Goal: Task Accomplishment & Management: Use online tool/utility

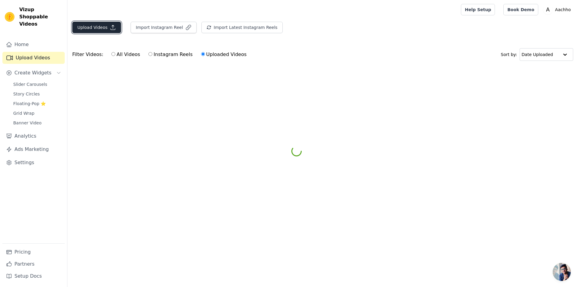
click at [99, 30] on button "Upload Videos" at bounding box center [96, 27] width 49 height 11
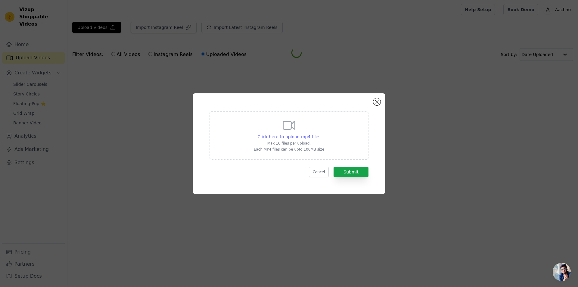
click at [298, 137] on span "Click here to upload mp4 files" at bounding box center [289, 136] width 63 height 5
click at [320, 134] on input "Click here to upload mp4 files Max 10 files per upload. Each MP4 files can be u…" at bounding box center [320, 133] width 0 height 0
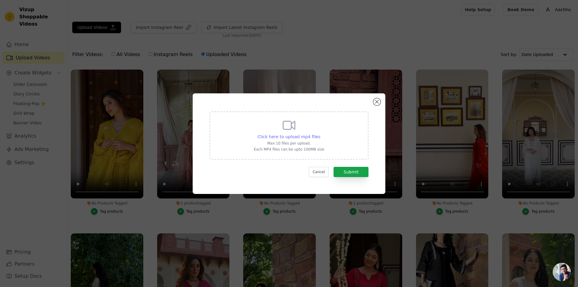
click at [287, 137] on span "Click here to upload mp4 files" at bounding box center [289, 136] width 63 height 5
click at [320, 134] on input "Click here to upload mp4 files Max 10 files per upload. Each MP4 files can be u…" at bounding box center [320, 133] width 0 height 0
type input "C:\fakepath\13.mp4"
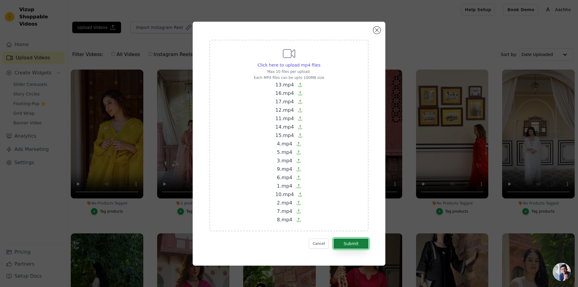
click at [352, 244] on button "Submit" at bounding box center [350, 243] width 35 height 10
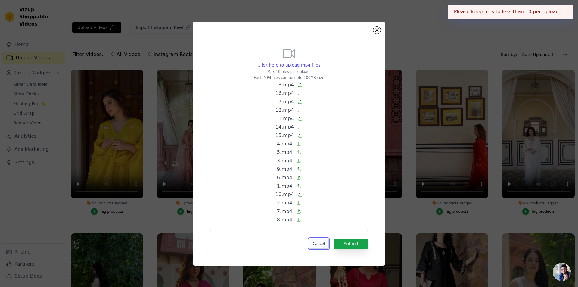
click at [322, 245] on button "Cancel" at bounding box center [319, 243] width 20 height 10
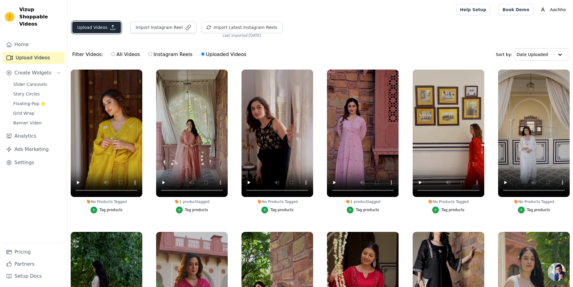
click at [94, 25] on button "Upload Videos" at bounding box center [96, 27] width 49 height 11
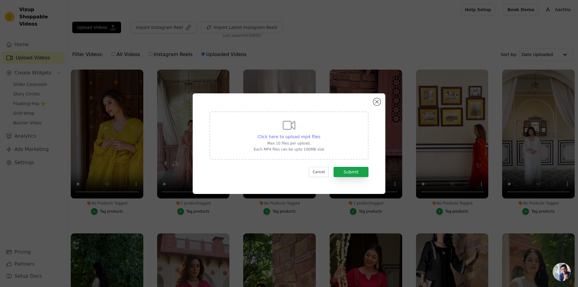
click at [298, 137] on span "Click here to upload mp4 files" at bounding box center [289, 136] width 63 height 5
click at [320, 134] on input "Click here to upload mp4 files Max 10 files per upload. Each MP4 files can be u…" at bounding box center [320, 133] width 0 height 0
type input "C:\fakepath\13.mp4"
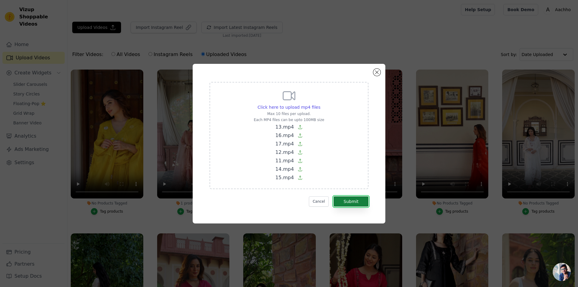
click at [357, 202] on button "Submit" at bounding box center [350, 201] width 35 height 10
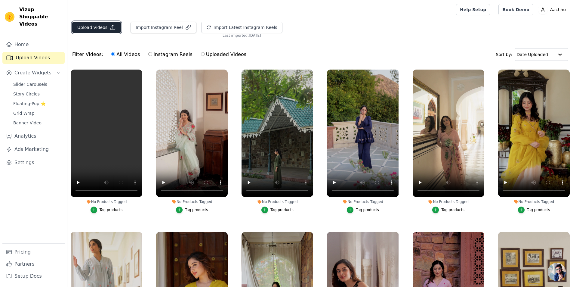
click at [95, 26] on button "Upload Videos" at bounding box center [96, 27] width 49 height 11
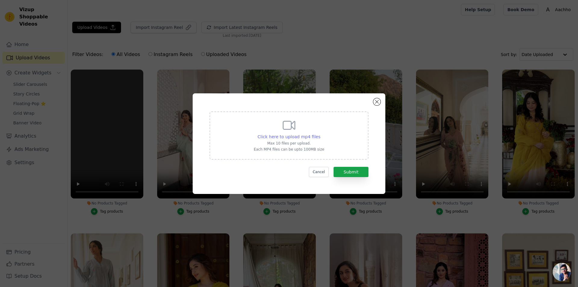
click at [294, 138] on span "Click here to upload mp4 files" at bounding box center [289, 136] width 63 height 5
click at [320, 134] on input "Click here to upload mp4 files Max 10 files per upload. Each MP4 files can be u…" at bounding box center [320, 133] width 0 height 0
type input "C:\fakepath\4.mp4"
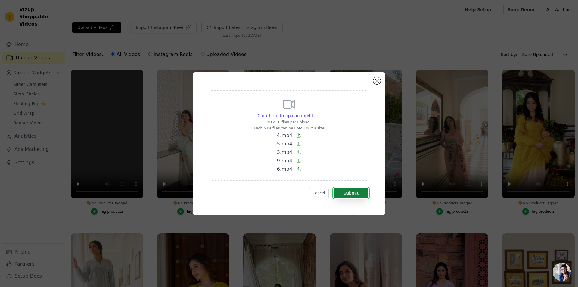
click at [357, 195] on button "Submit" at bounding box center [350, 193] width 35 height 10
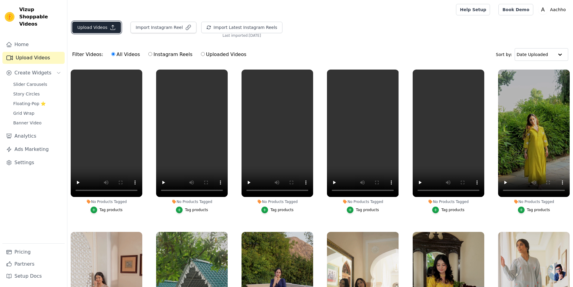
click at [90, 24] on button "Upload Videos" at bounding box center [96, 27] width 49 height 11
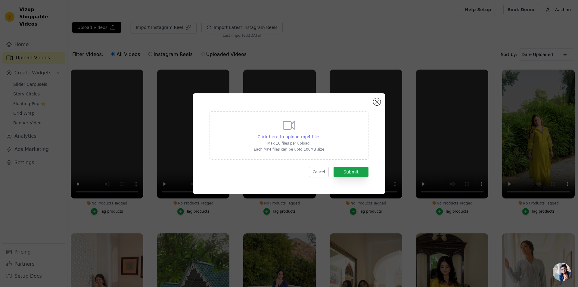
click at [286, 136] on span "Click here to upload mp4 files" at bounding box center [289, 136] width 63 height 5
click at [320, 134] on input "Click here to upload mp4 files Max 10 files per upload. Each MP4 files can be u…" at bounding box center [320, 133] width 0 height 0
type input "C:\fakepath\1.mp4"
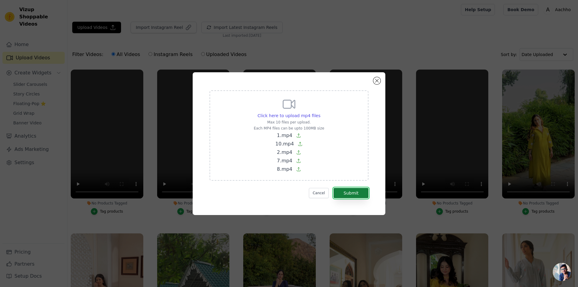
click at [348, 196] on button "Submit" at bounding box center [350, 193] width 35 height 10
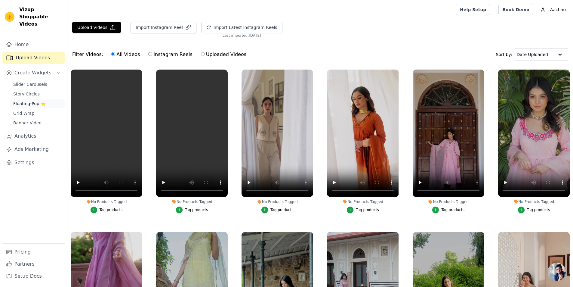
click at [37, 100] on span "Floating-Pop ⭐" at bounding box center [29, 103] width 32 height 6
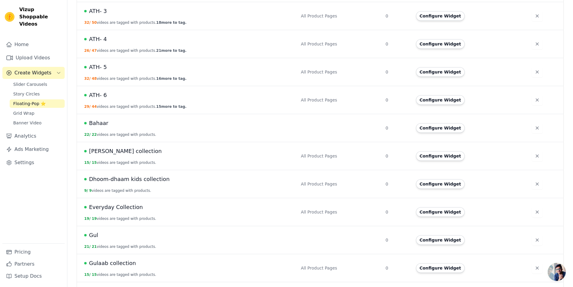
scroll to position [271, 0]
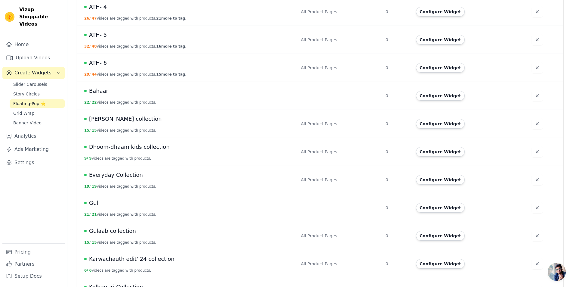
click at [119, 200] on div "Gul" at bounding box center [188, 203] width 209 height 8
click at [98, 199] on div "Gul" at bounding box center [188, 203] width 209 height 8
click at [89, 199] on span "Gul" at bounding box center [93, 203] width 9 height 8
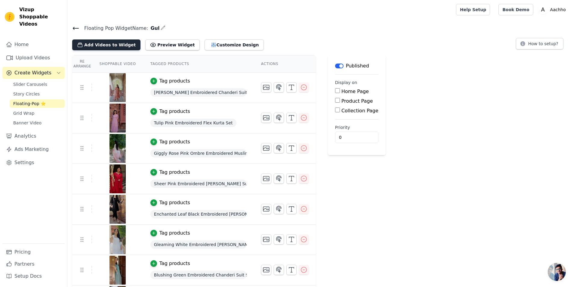
click at [92, 44] on button "Add Videos to Widget" at bounding box center [106, 44] width 68 height 11
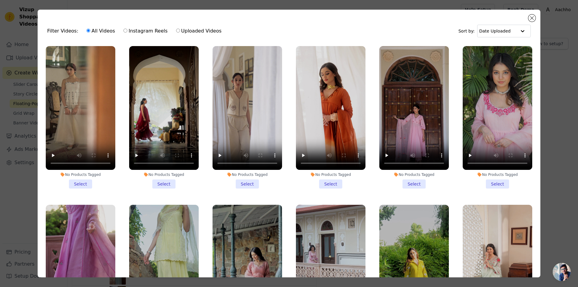
click at [178, 32] on label "Uploaded Videos" at bounding box center [199, 31] width 46 height 8
click at [178, 32] on input "Uploaded Videos" at bounding box center [178, 31] width 4 height 4
radio input "true"
click at [77, 184] on li "No Products Tagged Select" at bounding box center [80, 117] width 69 height 142
click at [0, 0] on input "No Products Tagged Select" at bounding box center [0, 0] width 0 height 0
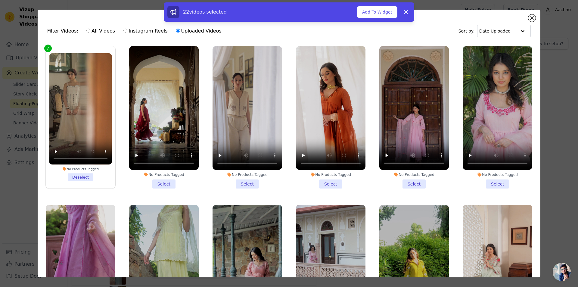
drag, startPoint x: 165, startPoint y: 181, endPoint x: 220, endPoint y: 181, distance: 54.1
click at [166, 181] on li "No Products Tagged Select" at bounding box center [163, 117] width 69 height 142
click at [0, 0] on input "No Products Tagged Select" at bounding box center [0, 0] width 0 height 0
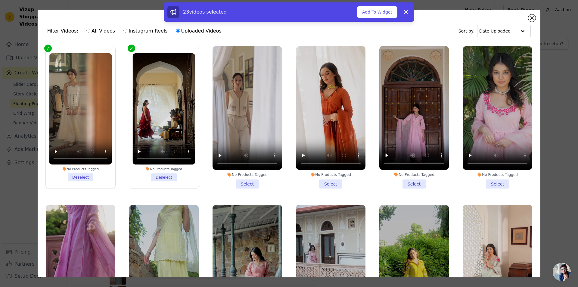
click at [241, 181] on li "No Products Tagged Select" at bounding box center [246, 117] width 69 height 142
click at [0, 0] on input "No Products Tagged Select" at bounding box center [0, 0] width 0 height 0
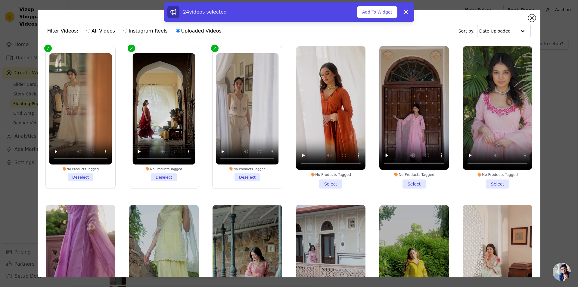
click at [332, 180] on li "No Products Tagged Select" at bounding box center [330, 117] width 69 height 142
click at [0, 0] on input "No Products Tagged Select" at bounding box center [0, 0] width 0 height 0
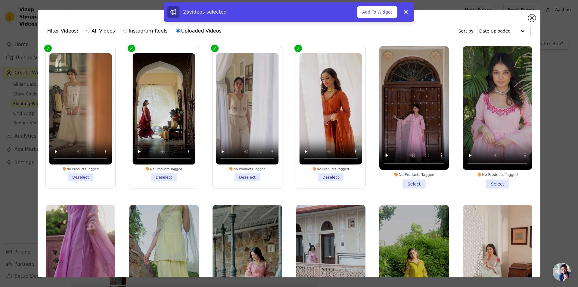
drag, startPoint x: 407, startPoint y: 181, endPoint x: 523, endPoint y: 170, distance: 116.7
click at [408, 181] on li "No Products Tagged Select" at bounding box center [413, 117] width 69 height 142
click at [490, 182] on li "No Products Tagged Select" at bounding box center [496, 117] width 69 height 142
click at [0, 0] on input "No Products Tagged Select" at bounding box center [0, 0] width 0 height 0
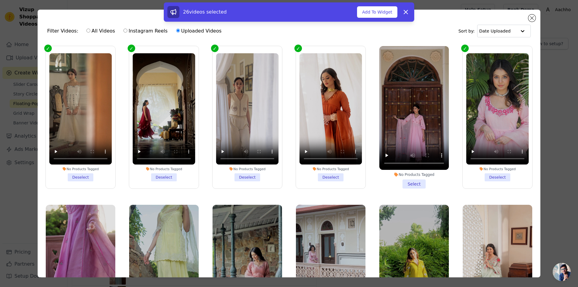
click at [403, 180] on li "No Products Tagged Select" at bounding box center [413, 117] width 69 height 142
click at [0, 0] on input "No Products Tagged Select" at bounding box center [0, 0] width 0 height 0
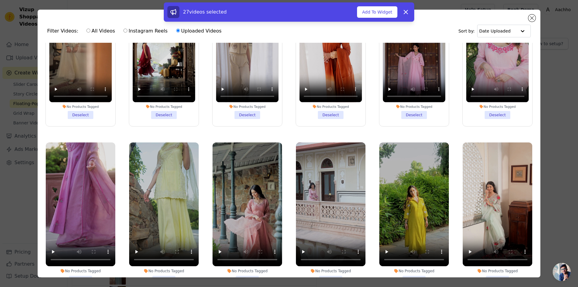
scroll to position [90, 0]
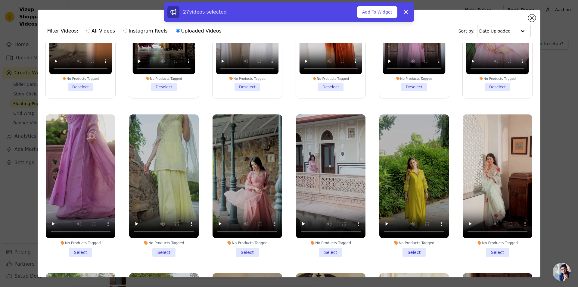
click at [85, 246] on li "No Products Tagged Select" at bounding box center [80, 185] width 69 height 142
click at [0, 0] on input "No Products Tagged Select" at bounding box center [0, 0] width 0 height 0
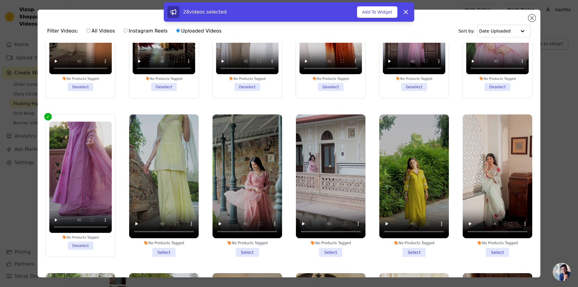
click at [163, 248] on li "No Products Tagged Select" at bounding box center [163, 185] width 69 height 142
click at [0, 0] on input "No Products Tagged Select" at bounding box center [0, 0] width 0 height 0
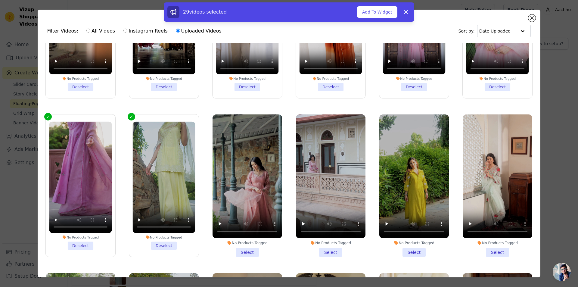
click at [248, 249] on li "No Products Tagged Select" at bounding box center [246, 185] width 69 height 142
click at [0, 0] on input "No Products Tagged Select" at bounding box center [0, 0] width 0 height 0
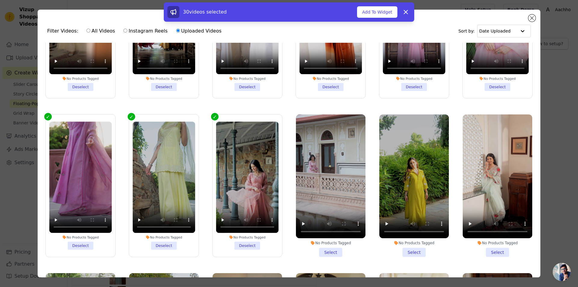
click at [335, 248] on li "No Products Tagged Select" at bounding box center [330, 185] width 69 height 142
click at [0, 0] on input "No Products Tagged Select" at bounding box center [0, 0] width 0 height 0
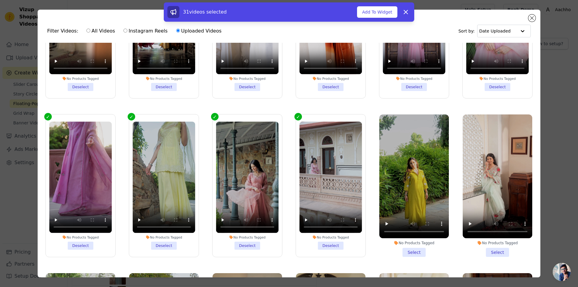
click at [411, 247] on li "No Products Tagged Select" at bounding box center [413, 185] width 69 height 142
click at [0, 0] on input "No Products Tagged Select" at bounding box center [0, 0] width 0 height 0
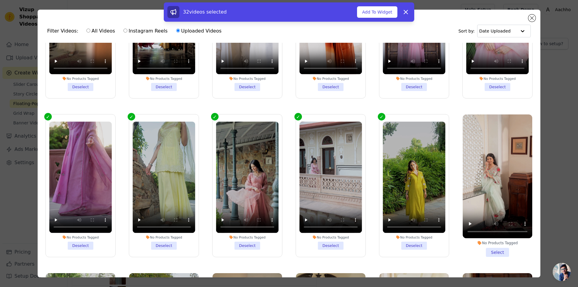
click at [497, 248] on li "No Products Tagged Select" at bounding box center [496, 185] width 69 height 142
click at [0, 0] on input "No Products Tagged Select" at bounding box center [0, 0] width 0 height 0
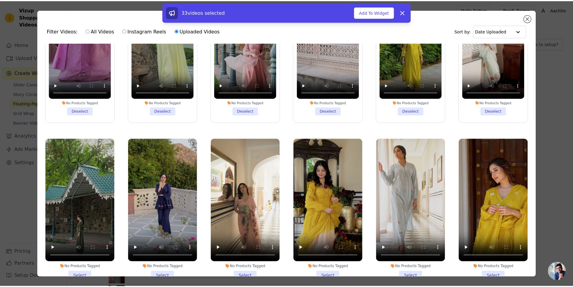
scroll to position [301, 0]
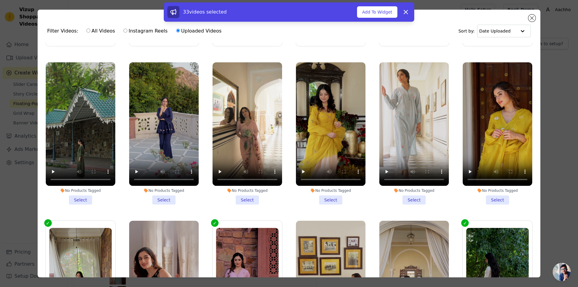
click at [83, 191] on li "No Products Tagged Select" at bounding box center [80, 133] width 69 height 142
click at [0, 0] on input "No Products Tagged Select" at bounding box center [0, 0] width 0 height 0
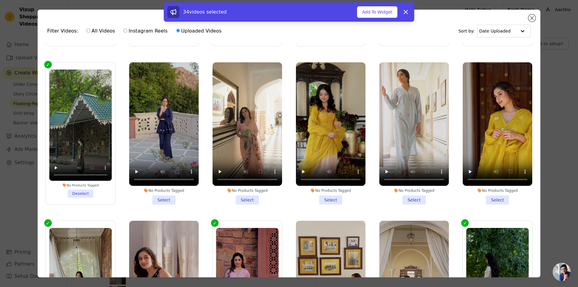
click at [164, 195] on li "No Products Tagged Select" at bounding box center [163, 133] width 69 height 142
click at [0, 0] on input "No Products Tagged Select" at bounding box center [0, 0] width 0 height 0
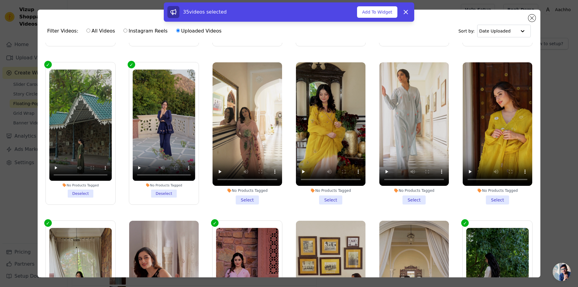
click at [242, 192] on li "No Products Tagged Select" at bounding box center [246, 133] width 69 height 142
click at [0, 0] on input "No Products Tagged Select" at bounding box center [0, 0] width 0 height 0
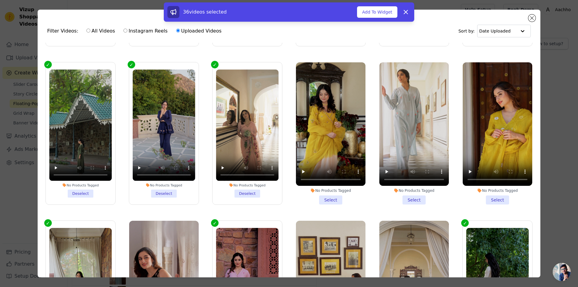
click at [321, 193] on li "No Products Tagged Select" at bounding box center [330, 133] width 69 height 142
click at [0, 0] on input "No Products Tagged Select" at bounding box center [0, 0] width 0 height 0
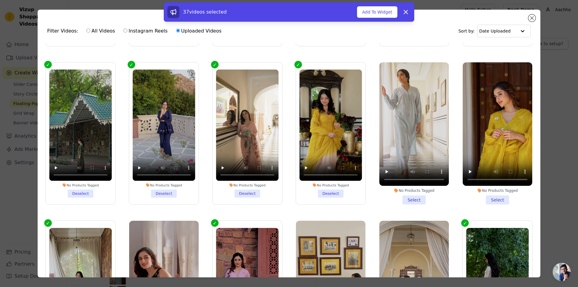
click at [416, 192] on li "No Products Tagged Select" at bounding box center [413, 133] width 69 height 142
click at [0, 0] on input "No Products Tagged Select" at bounding box center [0, 0] width 0 height 0
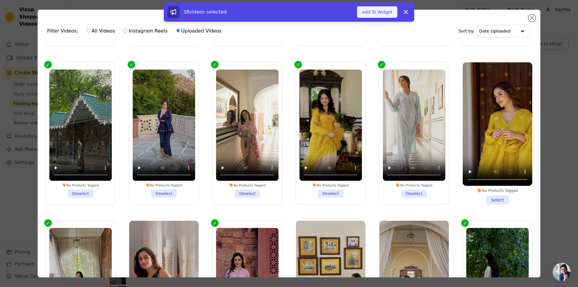
click at [376, 10] on button "Add To Widget" at bounding box center [377, 11] width 40 height 11
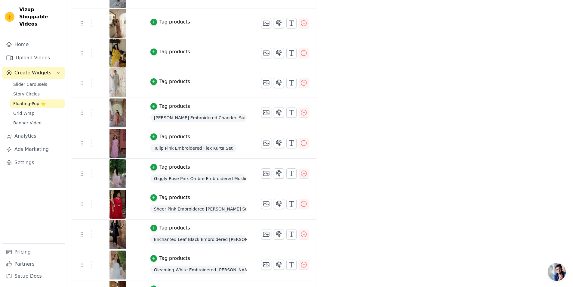
scroll to position [481, 0]
click at [150, 80] on div "button" at bounding box center [153, 81] width 7 height 7
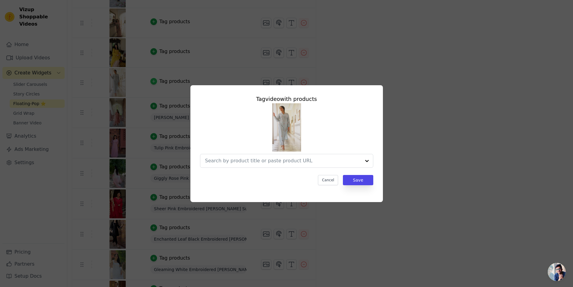
scroll to position [0, 0]
click at [222, 158] on input "text" at bounding box center [285, 160] width 156 height 7
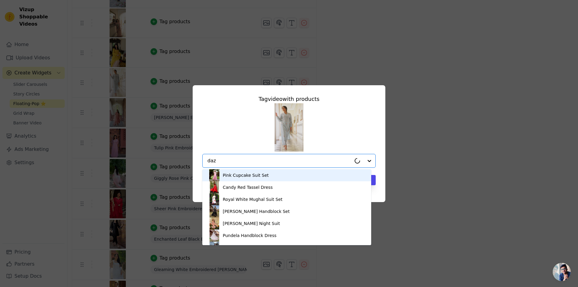
type input "dazz"
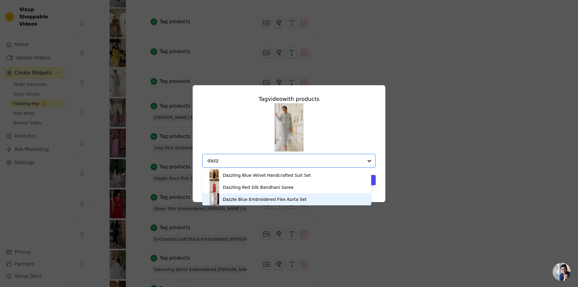
click at [232, 201] on div "Dazzle Blue Embroidered Flex Kurta Set" at bounding box center [265, 199] width 84 height 6
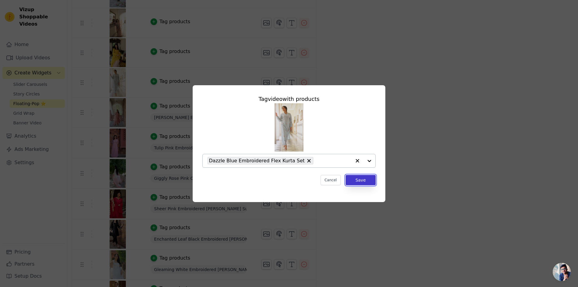
click at [364, 182] on button "Save" at bounding box center [360, 180] width 30 height 10
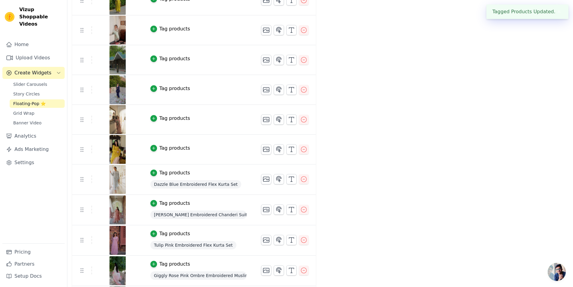
scroll to position [391, 0]
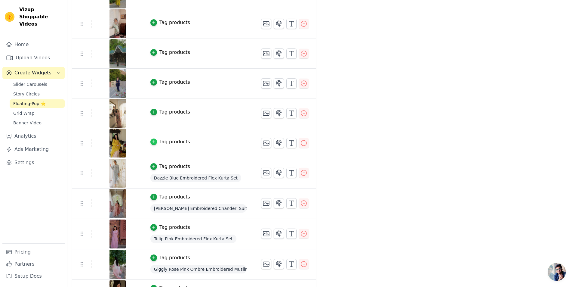
click at [152, 141] on icon "button" at bounding box center [154, 142] width 4 height 4
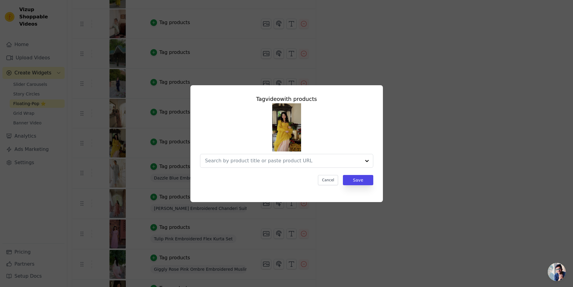
scroll to position [0, 0]
click at [220, 163] on input "text" at bounding box center [279, 160] width 144 height 7
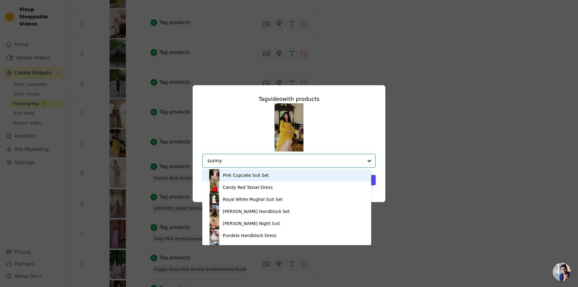
type input "sunny"
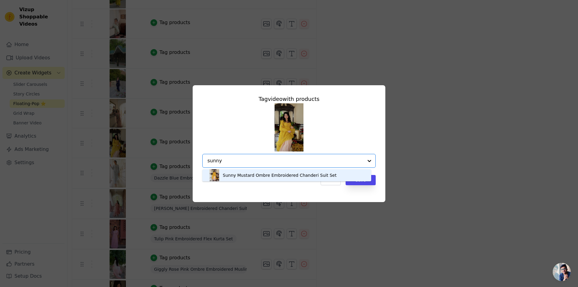
click at [285, 173] on div "Sunny Mustard Ombre Embroidered Chanderi Suit Set" at bounding box center [280, 175] width 114 height 6
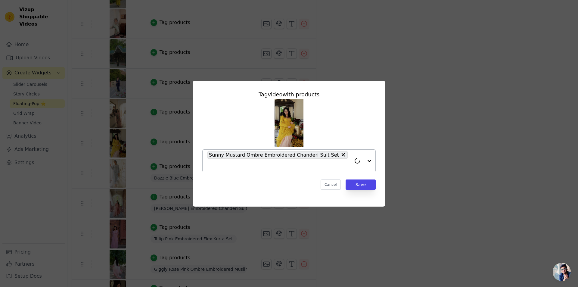
click at [364, 185] on div "Tag video with products Sunny Mustard Ombre Embroidered Chanderi Suit Set Cance…" at bounding box center [288, 139] width 183 height 109
click at [368, 182] on button "Save" at bounding box center [360, 184] width 30 height 10
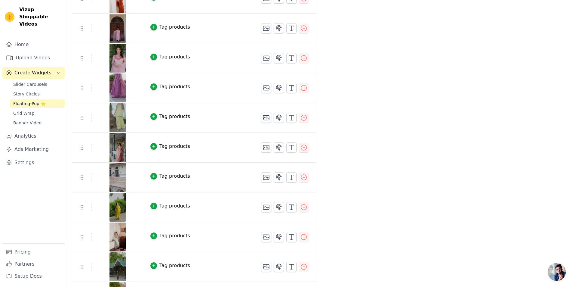
scroll to position [120, 0]
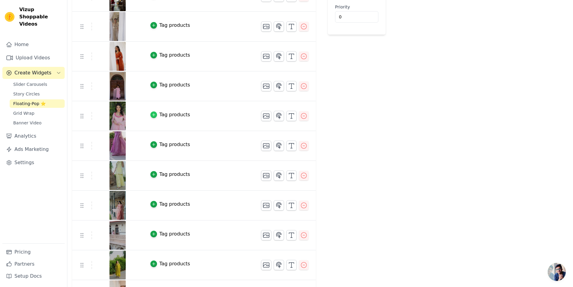
click at [152, 113] on icon "button" at bounding box center [154, 115] width 4 height 4
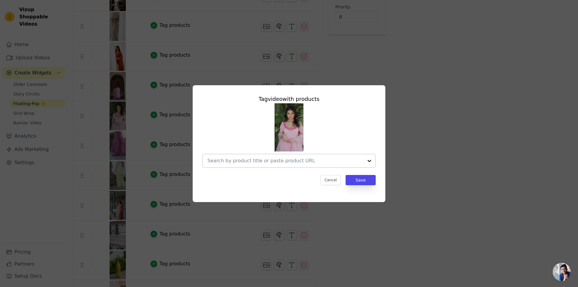
click at [254, 158] on input "text" at bounding box center [285, 160] width 156 height 7
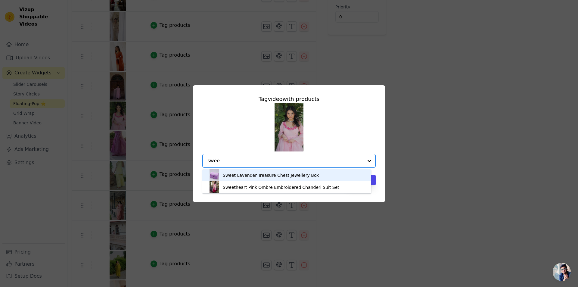
type input "sweet"
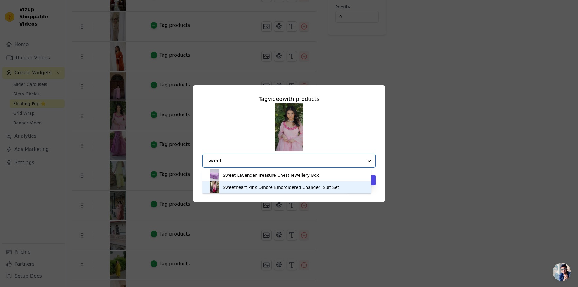
click at [293, 187] on div "Sweetheart Pink Ombre Embroidered Chanderi Suit Set" at bounding box center [281, 187] width 116 height 6
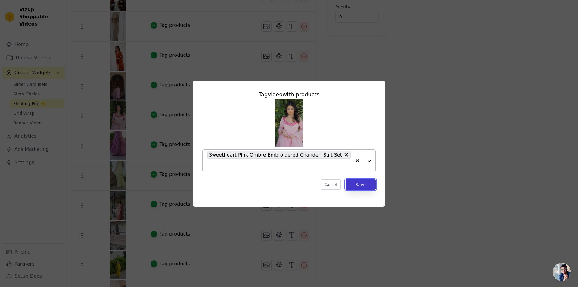
click at [366, 183] on button "Save" at bounding box center [360, 184] width 30 height 10
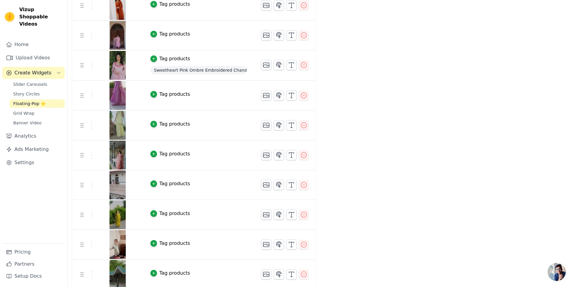
scroll to position [241, 0]
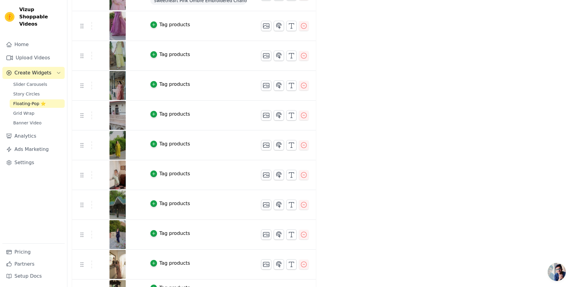
click at [109, 143] on img at bounding box center [117, 145] width 17 height 29
click at [113, 142] on img at bounding box center [117, 145] width 17 height 29
click at [159, 145] on div "Tag products" at bounding box center [174, 143] width 31 height 7
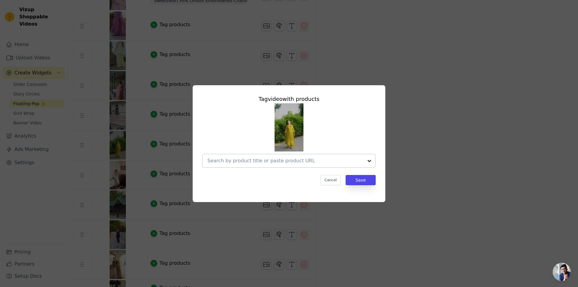
click at [223, 158] on input "text" at bounding box center [285, 160] width 156 height 7
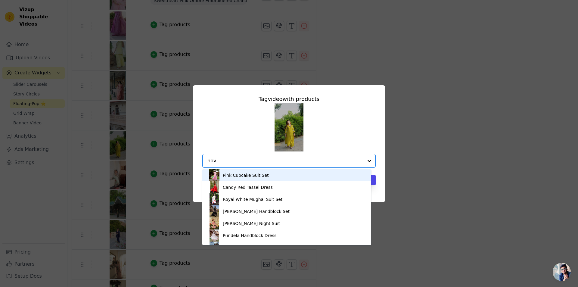
type input "nova"
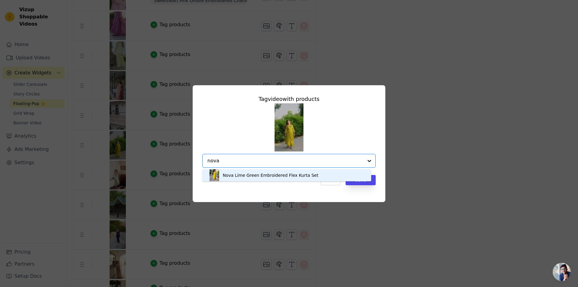
click at [254, 174] on div "Nova Lime Green Embroidered Flex Kurta Set" at bounding box center [270, 175] width 95 height 6
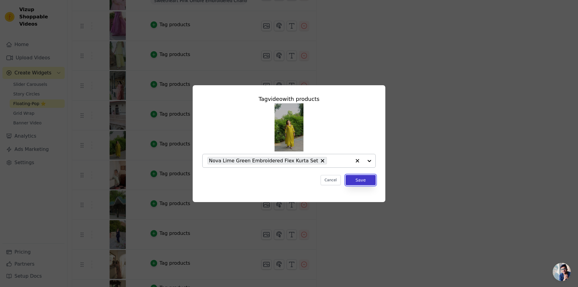
click at [360, 178] on button "Save" at bounding box center [360, 180] width 30 height 10
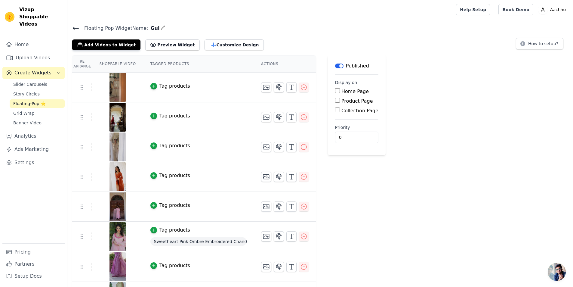
click at [153, 147] on button "Tag products" at bounding box center [170, 145] width 40 height 7
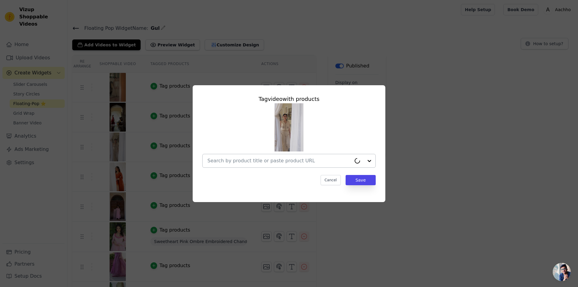
click at [238, 164] on input "text" at bounding box center [279, 160] width 144 height 7
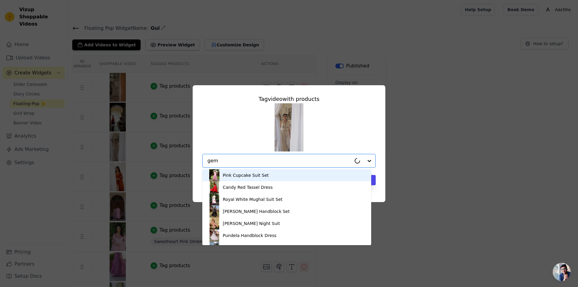
type input "gem"
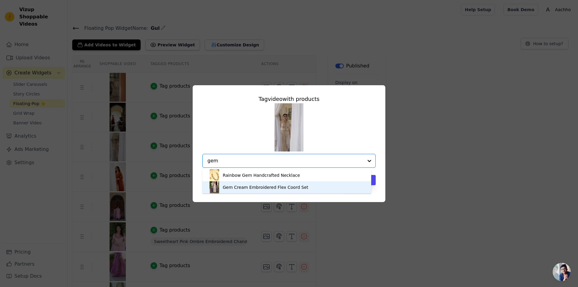
click at [279, 188] on div "Gem Cream Embroidered Flex Coord Set" at bounding box center [265, 187] width 85 height 6
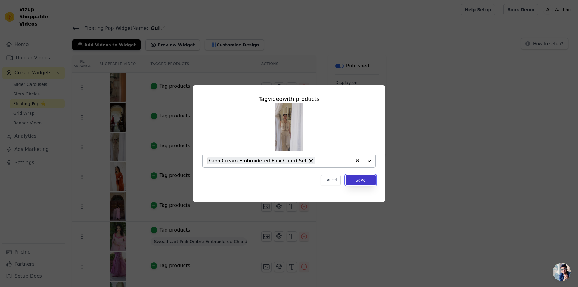
click at [364, 181] on button "Save" at bounding box center [360, 180] width 30 height 10
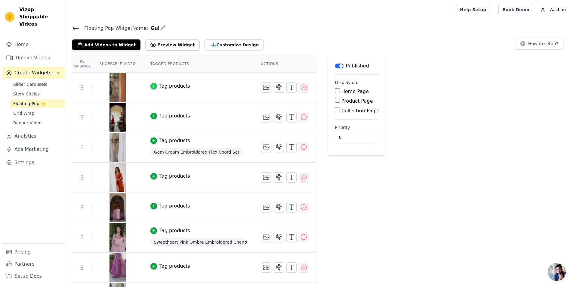
click at [152, 85] on icon "button" at bounding box center [154, 86] width 4 height 4
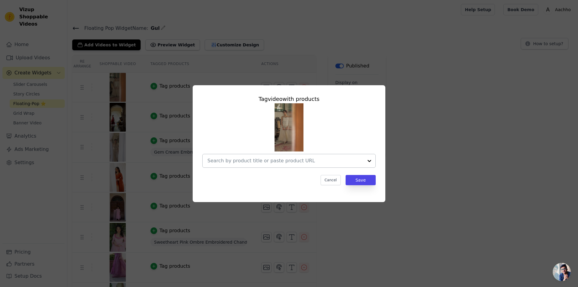
click at [253, 161] on input "text" at bounding box center [285, 160] width 156 height 7
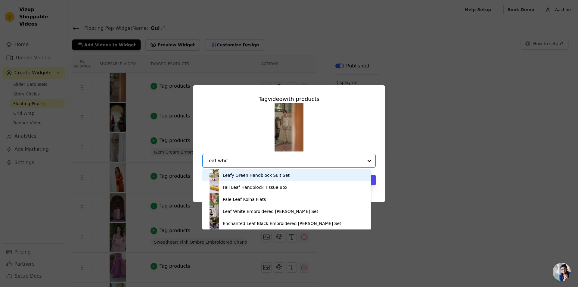
type input "leaf white"
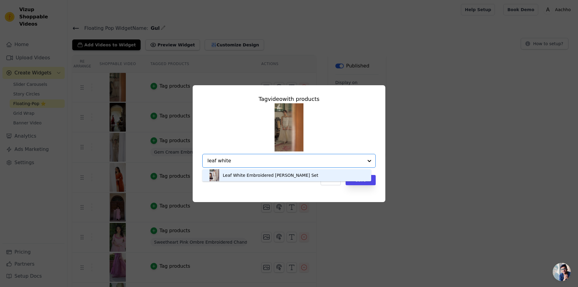
click at [255, 175] on div "Leaf White Embroidered Doria Coord Set" at bounding box center [270, 175] width 95 height 6
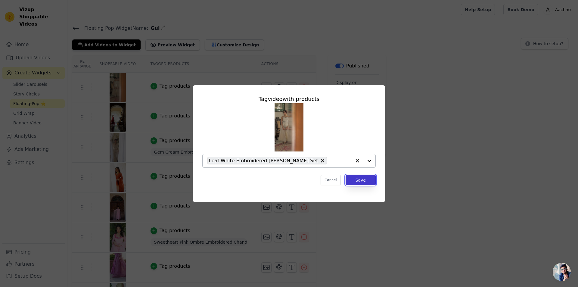
click at [365, 180] on button "Save" at bounding box center [360, 180] width 30 height 10
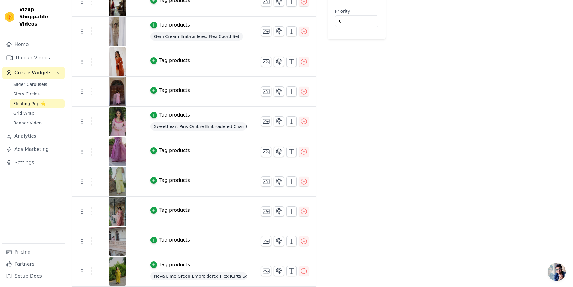
scroll to position [150, 0]
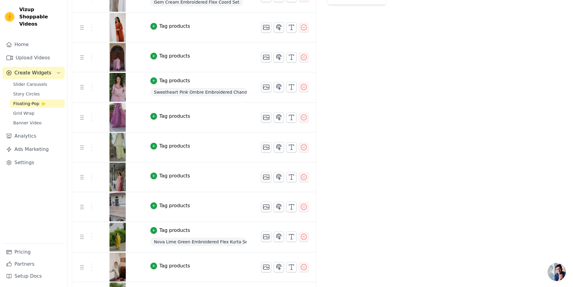
click at [146, 174] on td "Tag products" at bounding box center [198, 177] width 111 height 30
click at [153, 174] on div "button" at bounding box center [153, 175] width 7 height 7
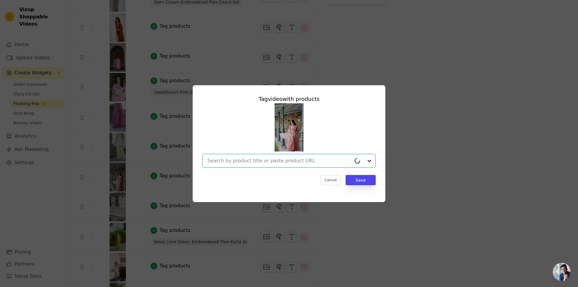
click at [239, 162] on input "text" at bounding box center [279, 160] width 144 height 7
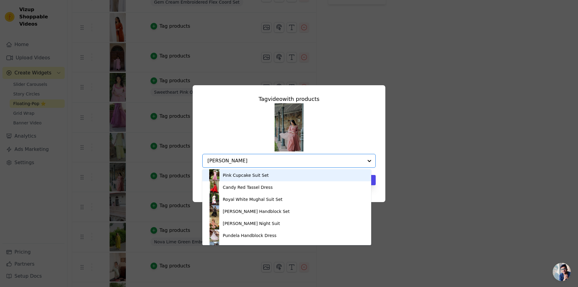
type input "mallow"
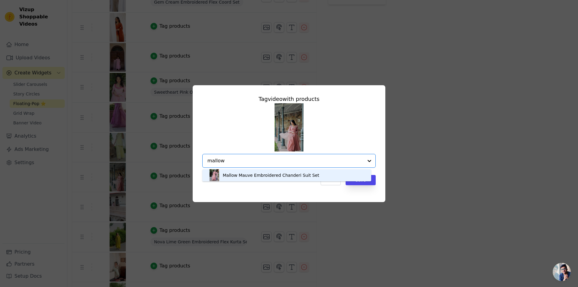
click at [257, 173] on div "Mallow Mauve Embroidered Chanderi Suit Set" at bounding box center [271, 175] width 96 height 6
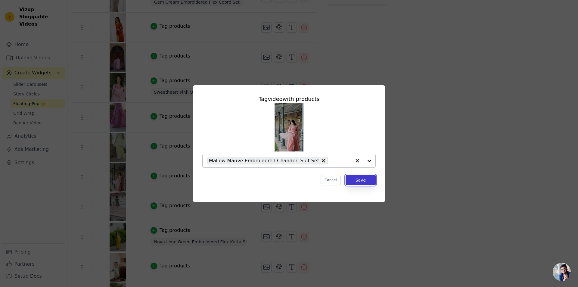
click at [369, 180] on button "Save" at bounding box center [360, 180] width 30 height 10
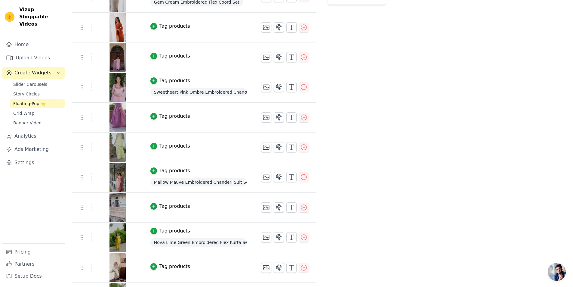
scroll to position [271, 0]
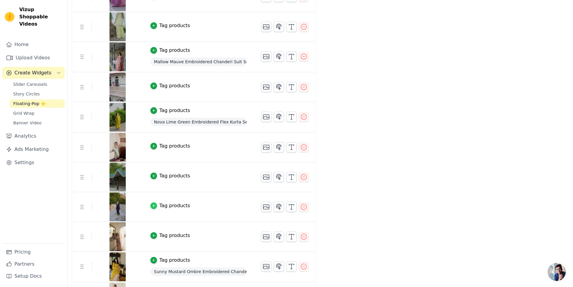
click at [152, 206] on icon "button" at bounding box center [154, 205] width 4 height 4
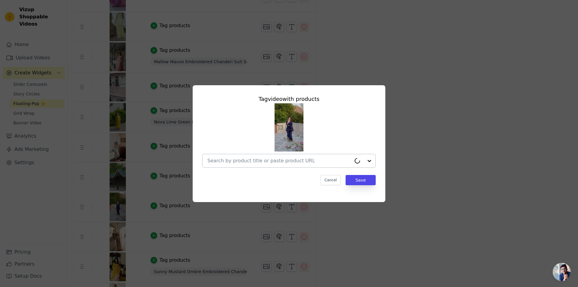
click at [229, 163] on input "text" at bounding box center [279, 160] width 144 height 7
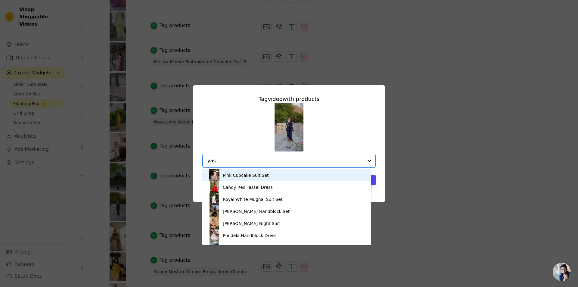
type input "yash"
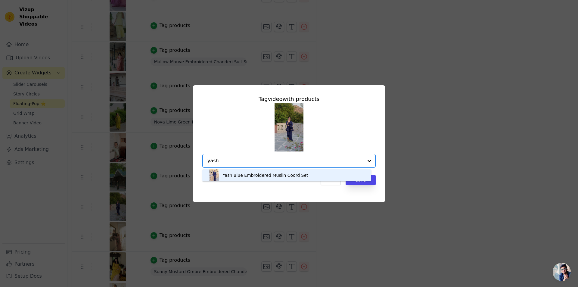
click at [245, 174] on div "Yash Blue Embroidered Muslin Coord Set" at bounding box center [265, 175] width 85 height 6
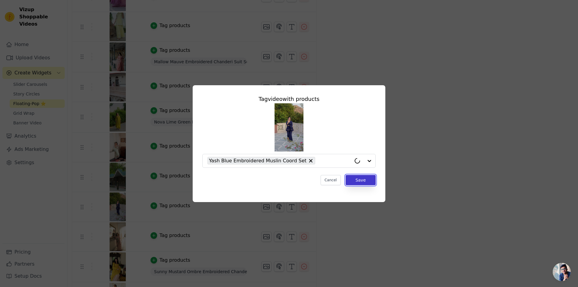
click at [366, 177] on button "Save" at bounding box center [360, 180] width 30 height 10
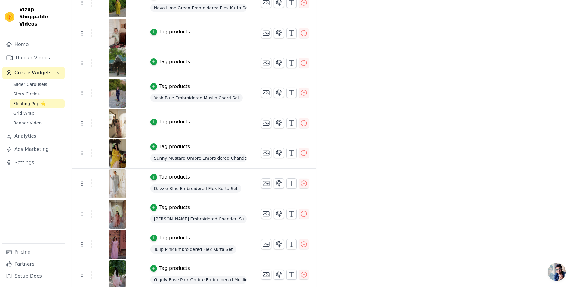
scroll to position [331, 0]
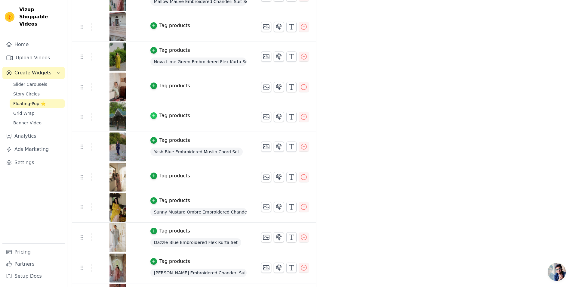
click at [153, 114] on div "button" at bounding box center [153, 115] width 7 height 7
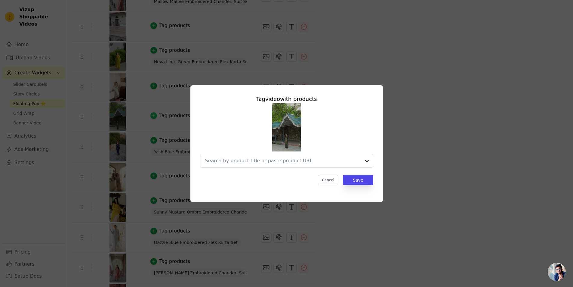
scroll to position [0, 0]
click at [242, 159] on input "text" at bounding box center [285, 160] width 156 height 7
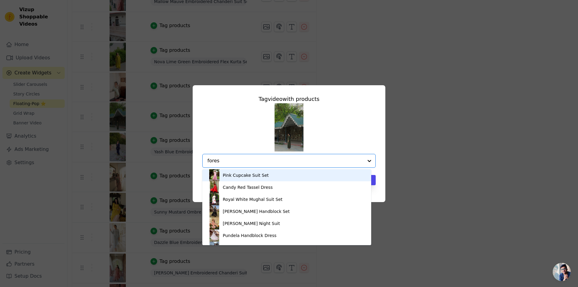
type input "forest"
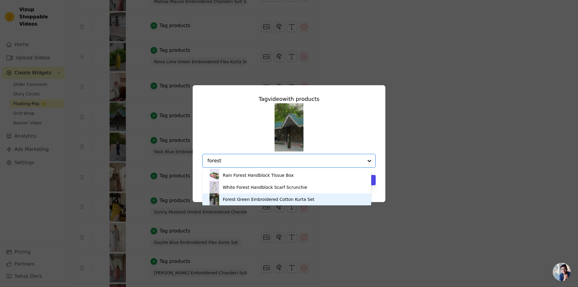
click at [238, 199] on div "Forest Green Embroidered Cotton Kurta Set" at bounding box center [268, 199] width 91 height 6
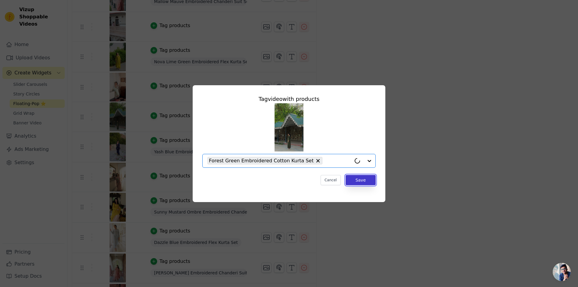
click at [364, 180] on button "Save" at bounding box center [360, 180] width 30 height 10
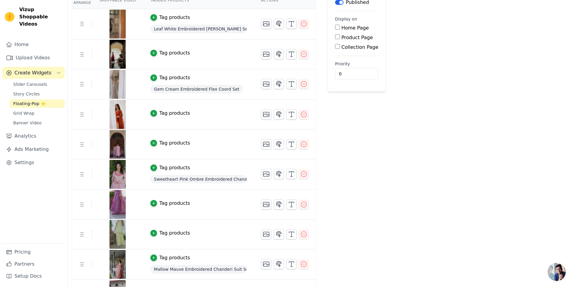
scroll to position [30, 0]
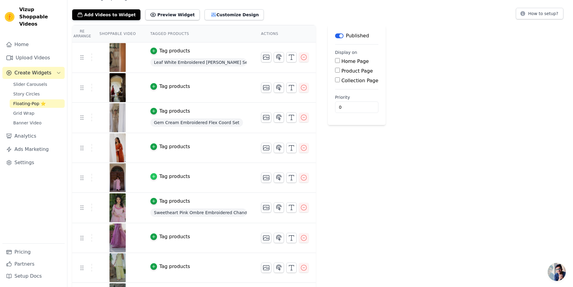
click at [152, 176] on icon "button" at bounding box center [154, 176] width 4 height 4
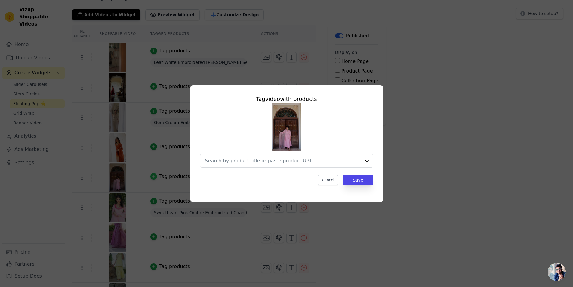
scroll to position [0, 0]
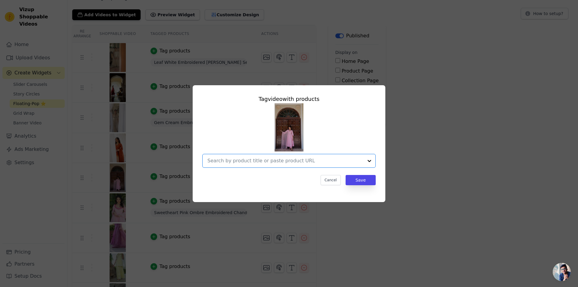
click at [235, 162] on input "text" at bounding box center [285, 160] width 156 height 7
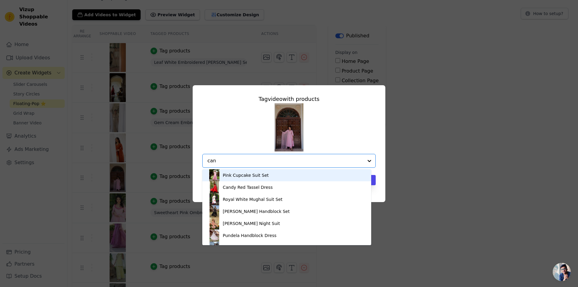
type input "cand"
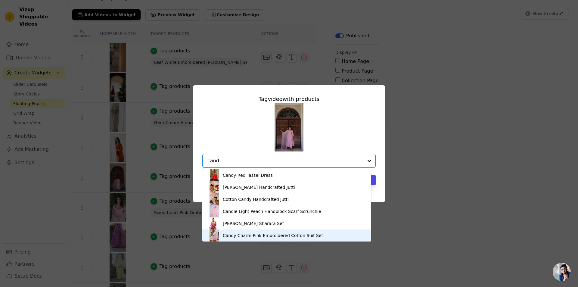
click at [252, 235] on div "Candy Charm Pink Embroidered Cotton Suit Set" at bounding box center [273, 235] width 100 height 6
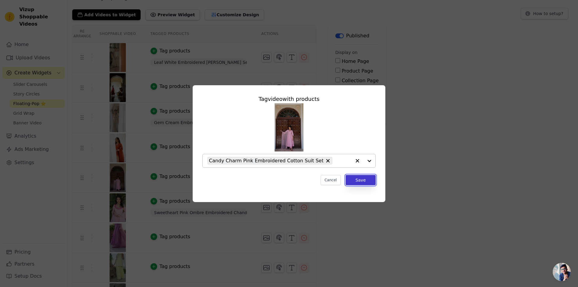
click at [366, 178] on button "Save" at bounding box center [360, 180] width 30 height 10
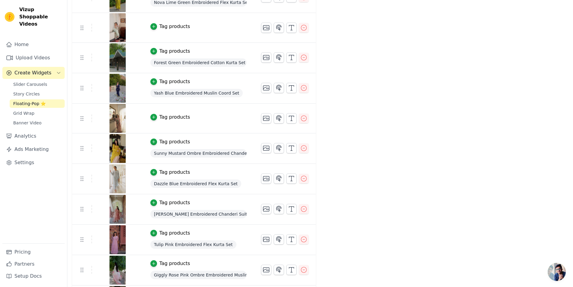
scroll to position [391, 0]
click at [152, 116] on icon "button" at bounding box center [154, 117] width 4 height 4
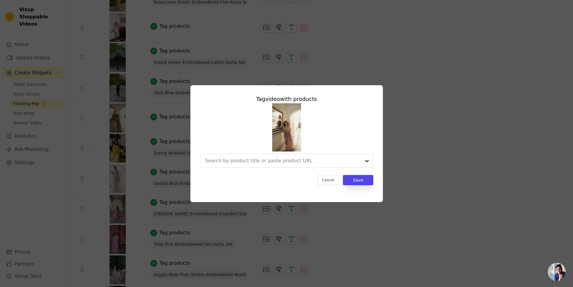
scroll to position [0, 0]
click at [245, 162] on input "text" at bounding box center [285, 160] width 156 height 7
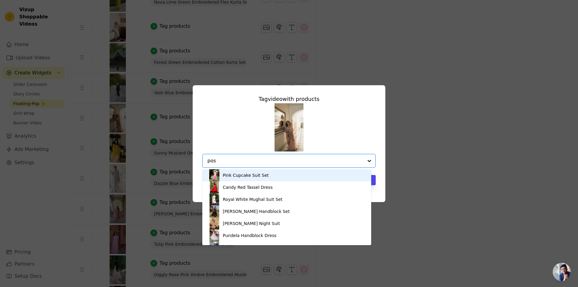
type input "posh"
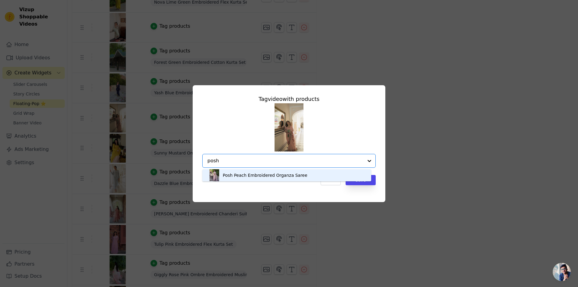
click at [258, 177] on div "Posh Peach Embroidered Organza Saree" at bounding box center [265, 175] width 85 height 6
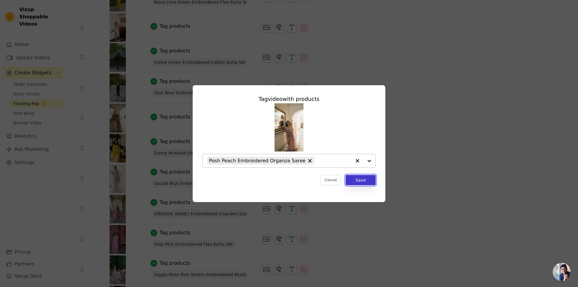
click at [358, 180] on button "Save" at bounding box center [360, 180] width 30 height 10
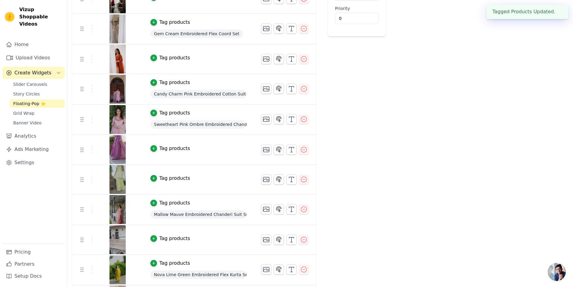
scroll to position [120, 0]
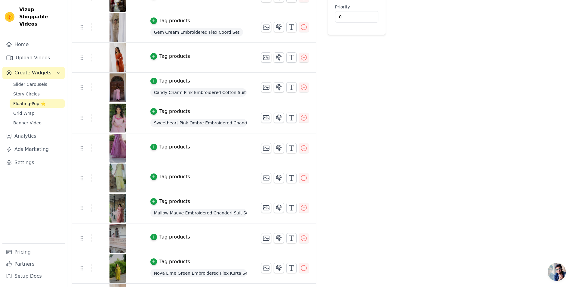
click at [153, 179] on button "Tag products" at bounding box center [170, 176] width 40 height 7
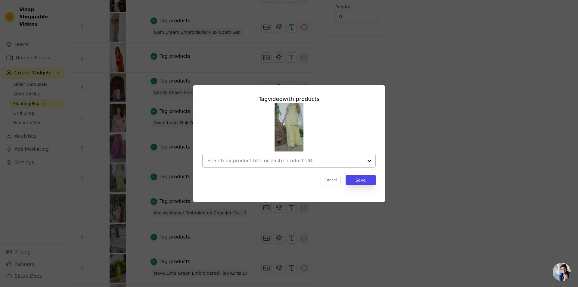
click at [316, 158] on input "text" at bounding box center [285, 160] width 156 height 7
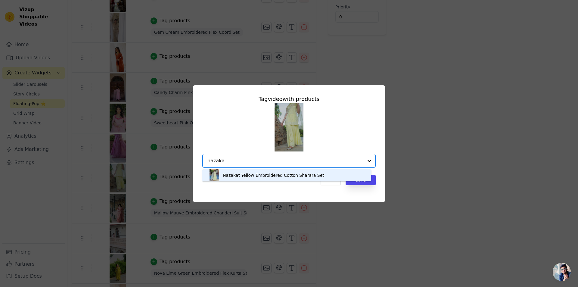
type input "nazakat"
click at [309, 178] on div "Nazakat Yellow Embroidered Cotton Sharara Set" at bounding box center [273, 175] width 101 height 6
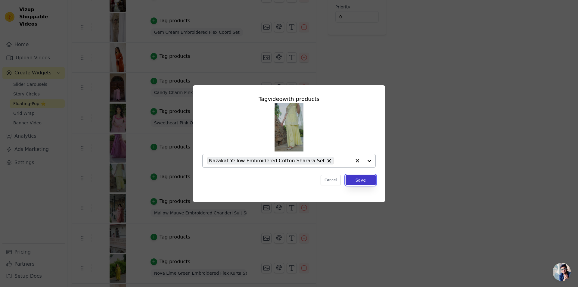
click at [365, 181] on button "Save" at bounding box center [360, 180] width 30 height 10
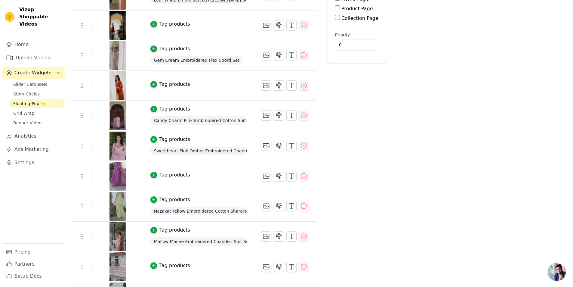
scroll to position [90, 0]
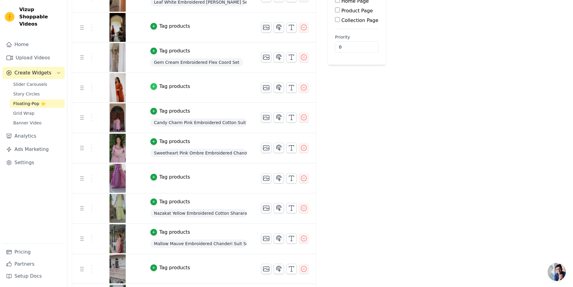
click at [152, 85] on icon "button" at bounding box center [154, 86] width 4 height 4
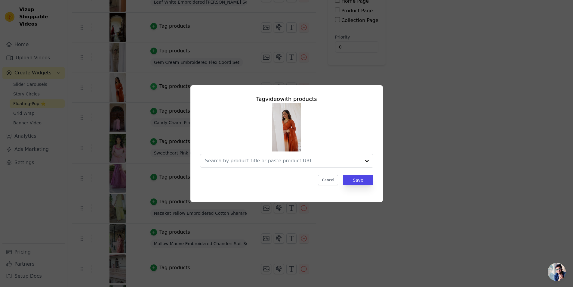
scroll to position [0, 0]
click at [220, 159] on input "text" at bounding box center [285, 160] width 156 height 7
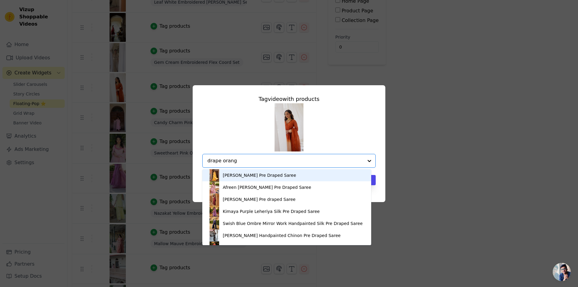
type input "drape orange"
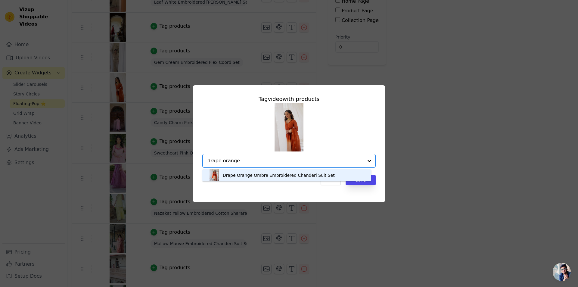
click at [288, 174] on div "Drape Orange Ombre Embroidered Chanderi Suit Set" at bounding box center [279, 175] width 112 height 6
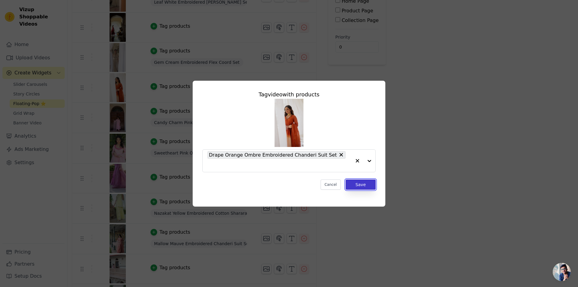
click at [369, 181] on button "Save" at bounding box center [360, 184] width 30 height 10
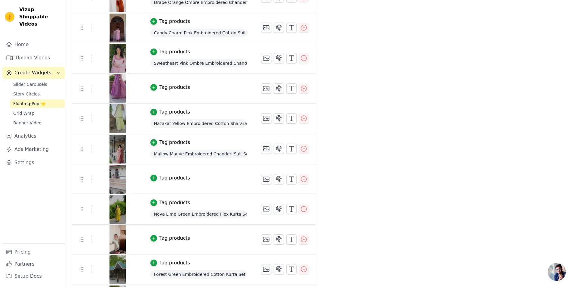
scroll to position [211, 0]
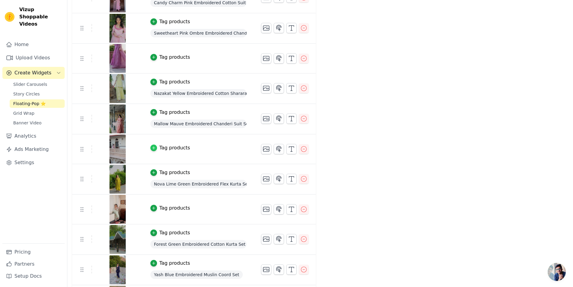
click at [153, 149] on div "button" at bounding box center [153, 147] width 7 height 7
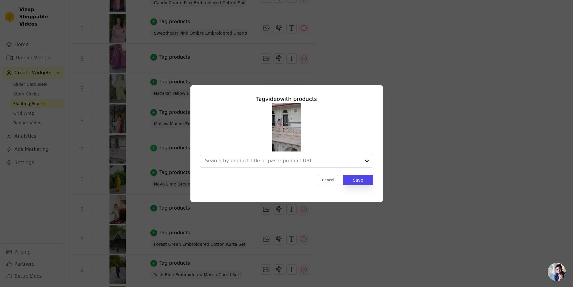
scroll to position [0, 0]
click at [229, 164] on input "text" at bounding box center [285, 160] width 156 height 7
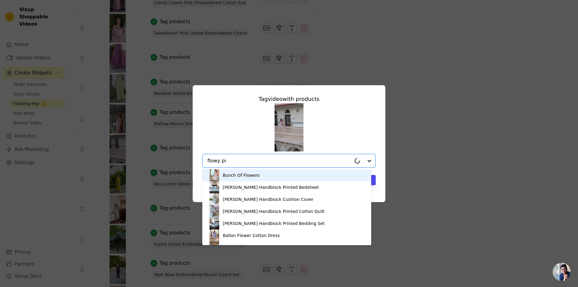
type input "flowy pin"
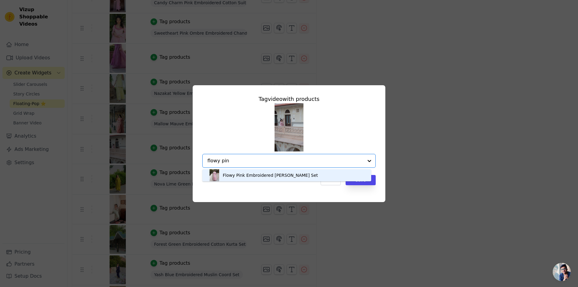
click at [276, 174] on div "Flowy Pink Embroidered Doria Coord Set" at bounding box center [270, 175] width 95 height 6
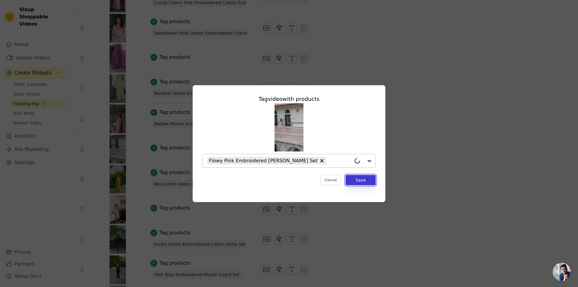
click at [368, 179] on button "Save" at bounding box center [360, 180] width 30 height 10
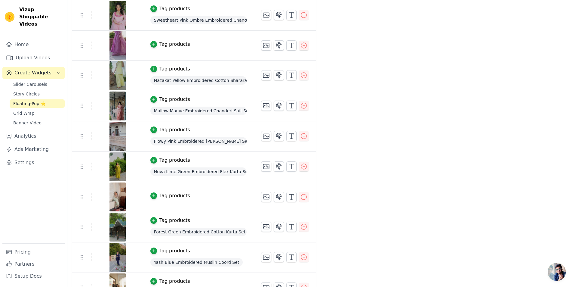
scroll to position [180, 0]
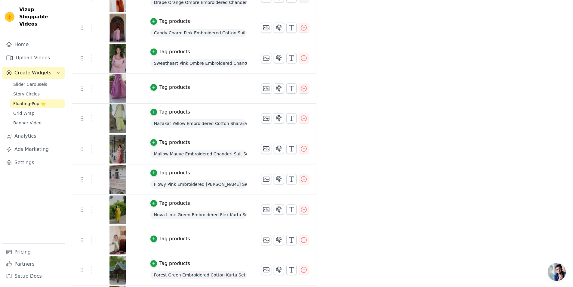
click at [159, 87] on div "Tag products" at bounding box center [174, 87] width 31 height 7
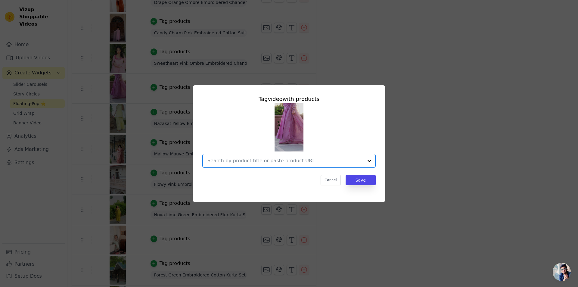
click at [228, 159] on input "text" at bounding box center [285, 160] width 156 height 7
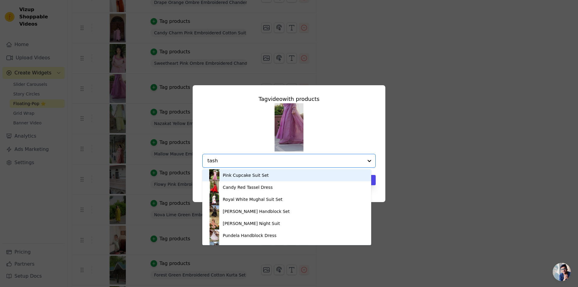
type input "tasha"
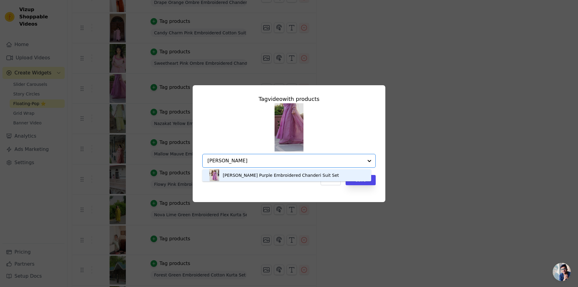
click at [285, 178] on div "Tasha Purple Embroidered Chanderi Suit Set" at bounding box center [281, 175] width 116 height 6
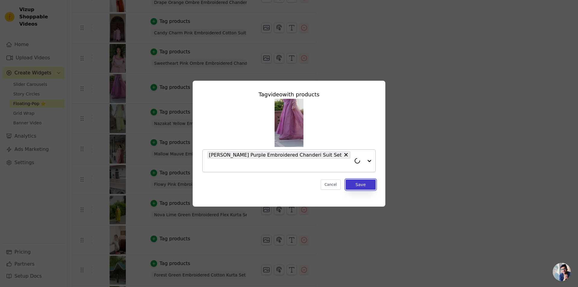
click at [372, 181] on button "Save" at bounding box center [360, 184] width 30 height 10
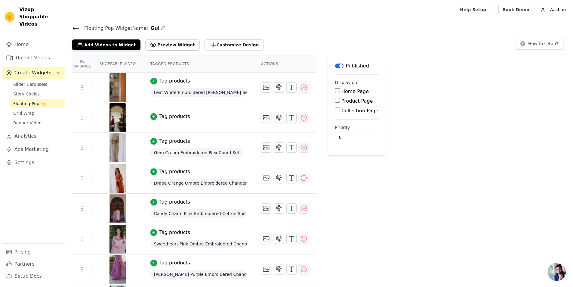
click at [116, 124] on img at bounding box center [117, 117] width 17 height 29
click at [300, 119] on icon "button" at bounding box center [303, 117] width 7 height 7
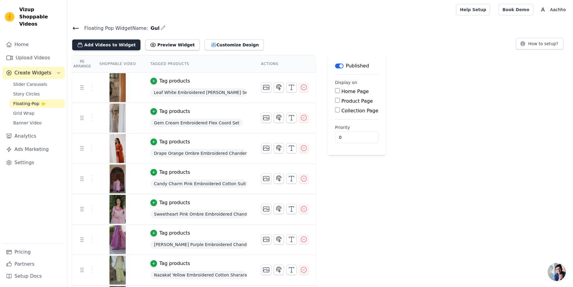
click at [98, 42] on button "Add Videos to Widget" at bounding box center [106, 44] width 68 height 11
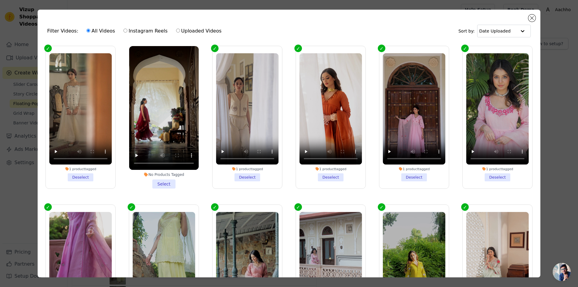
click at [159, 180] on li "No Products Tagged Select" at bounding box center [163, 117] width 69 height 142
click at [0, 0] on input "No Products Tagged Select" at bounding box center [0, 0] width 0 height 0
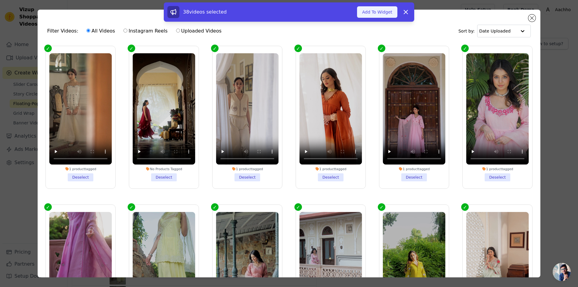
click at [381, 13] on button "Add To Widget" at bounding box center [377, 11] width 40 height 11
